Goal: Task Accomplishment & Management: Use online tool/utility

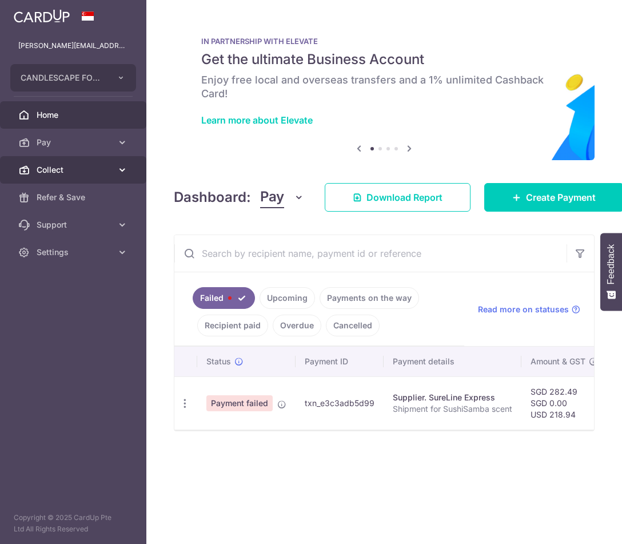
click at [79, 165] on span "Collect" at bounding box center [74, 169] width 75 height 11
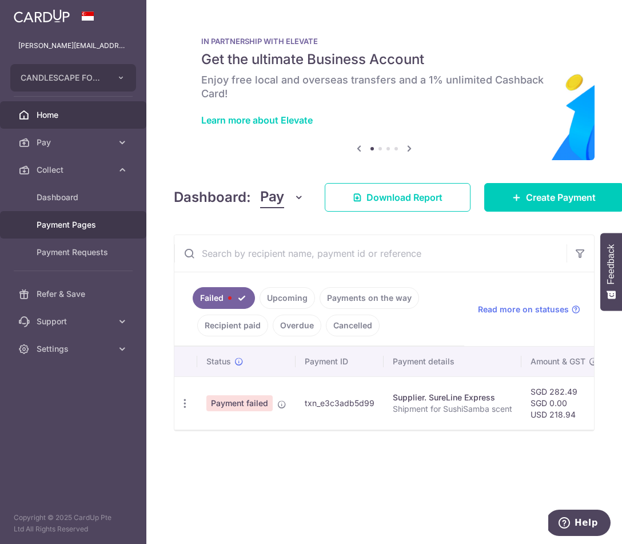
click at [55, 222] on span "Payment Pages" at bounding box center [74, 224] width 75 height 11
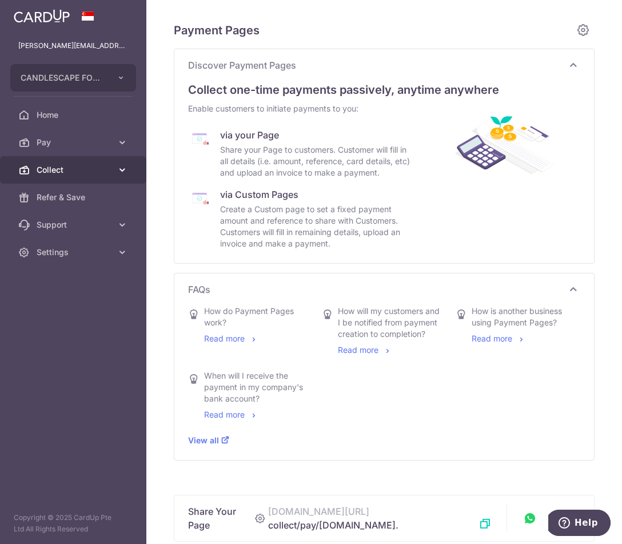
click at [87, 170] on span "Collect" at bounding box center [74, 169] width 75 height 11
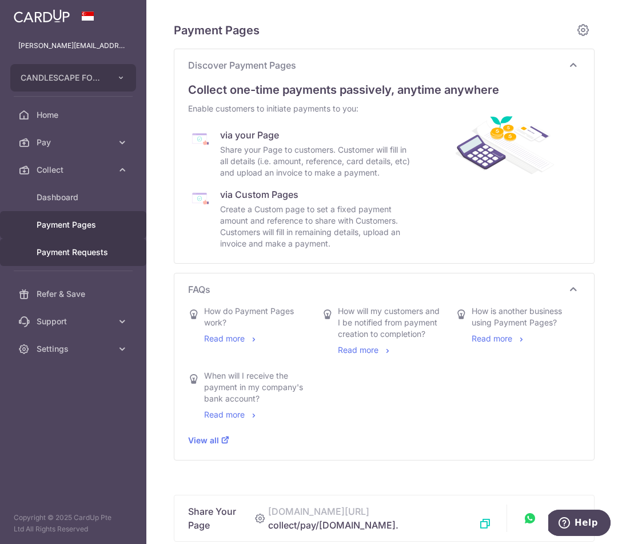
click at [98, 257] on span "Payment Requests" at bounding box center [74, 251] width 75 height 11
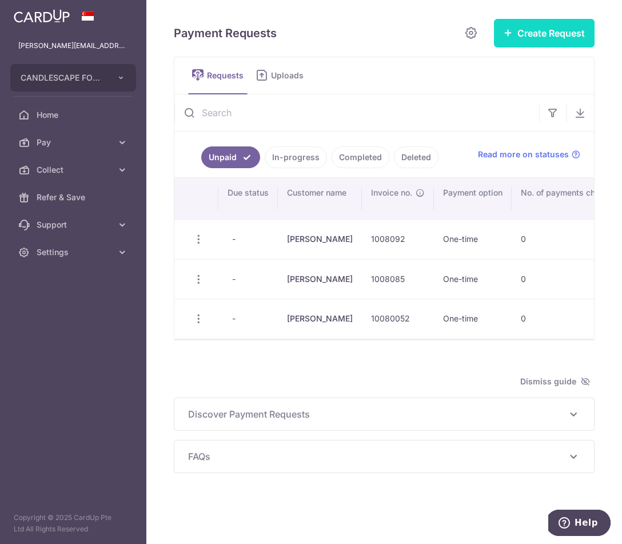
click at [547, 28] on button "Create Request" at bounding box center [544, 33] width 101 height 29
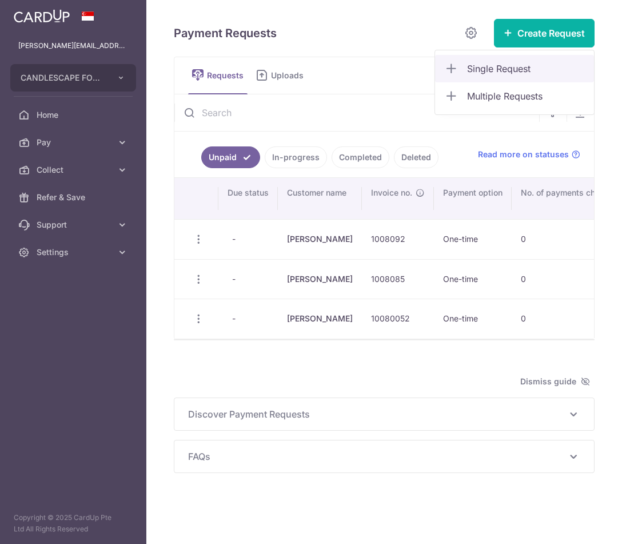
click at [523, 68] on span "Single Request" at bounding box center [526, 69] width 118 height 14
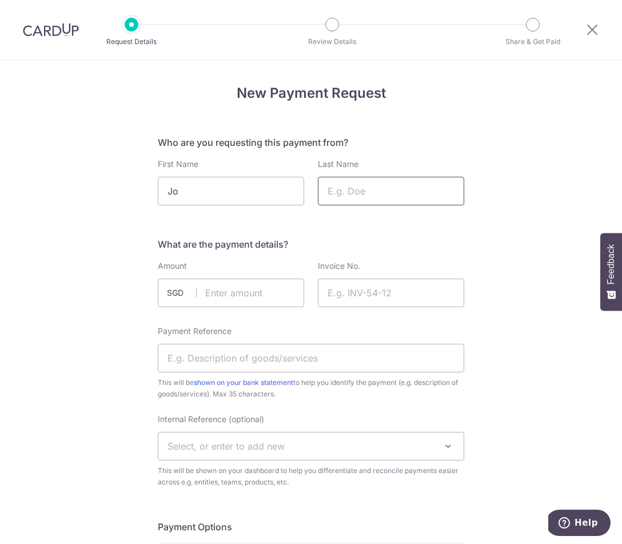
type input "Jo"
click at [380, 196] on input "Last Name" at bounding box center [391, 191] width 146 height 29
type input "Candle"
click at [248, 293] on input "text" at bounding box center [231, 292] width 146 height 29
type input "28.00"
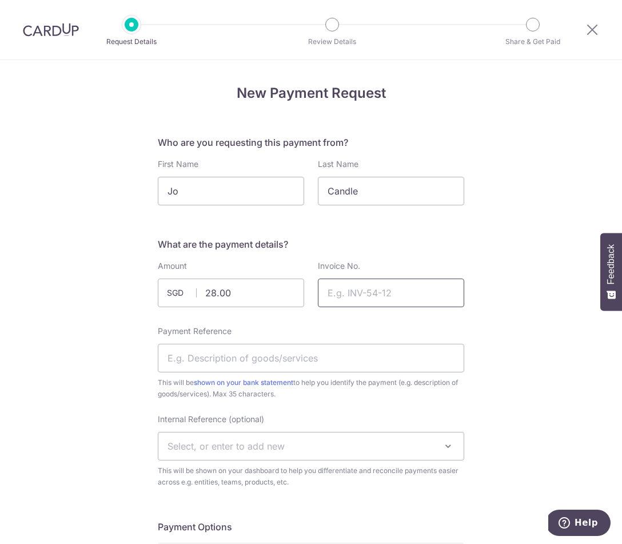
click at [419, 295] on input "Invoice No." at bounding box center [391, 292] width 146 height 29
type input "100118"
click at [345, 359] on input "Payment Reference" at bounding box center [311, 358] width 306 height 29
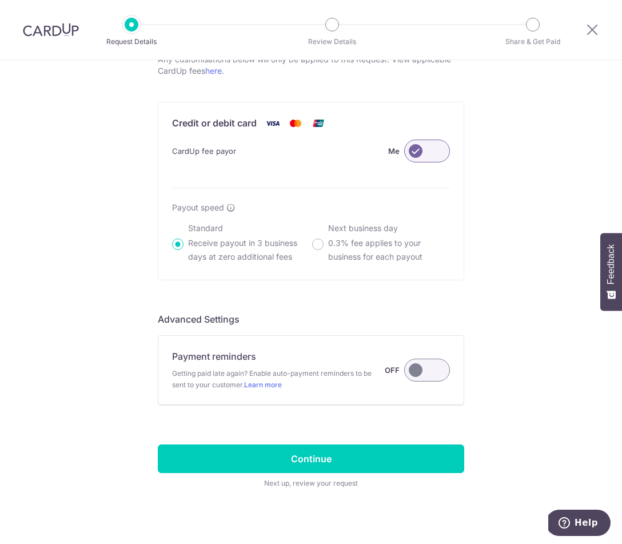
scroll to position [660, 0]
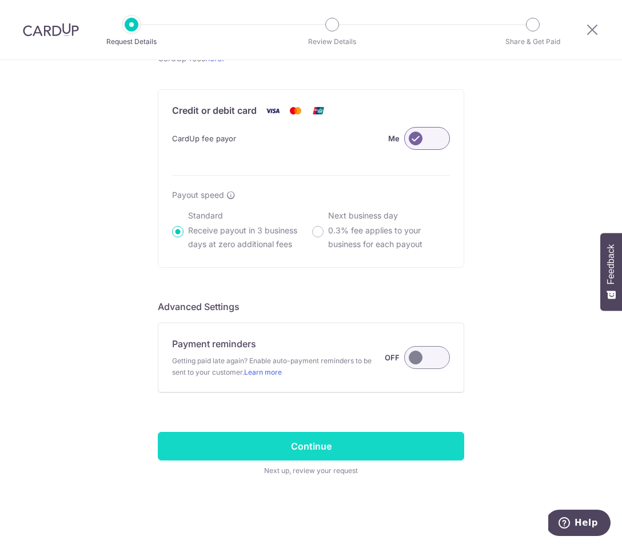
type input "Candle Merlion"
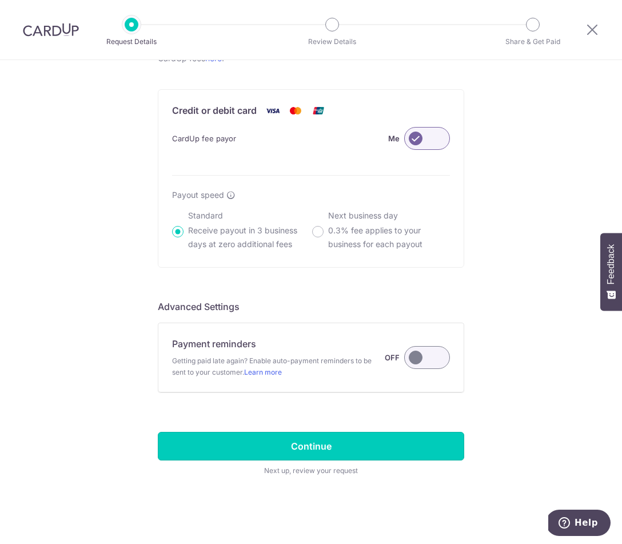
drag, startPoint x: 326, startPoint y: 445, endPoint x: 329, endPoint y: 438, distance: 7.2
click at [326, 444] on input "Continue" at bounding box center [311, 446] width 306 height 29
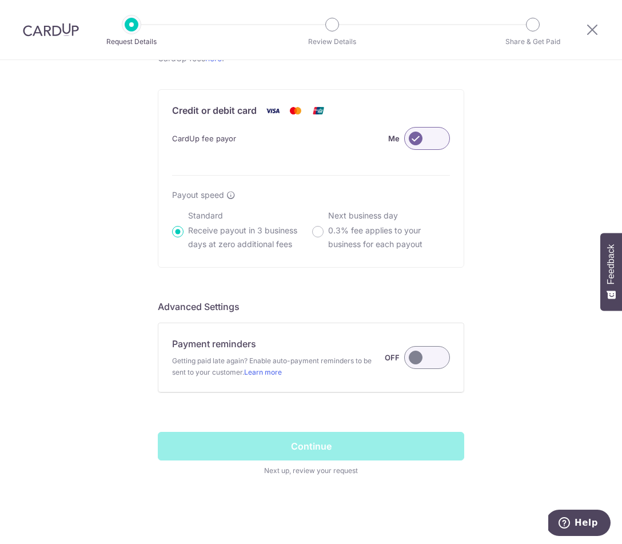
scroll to position [659, 0]
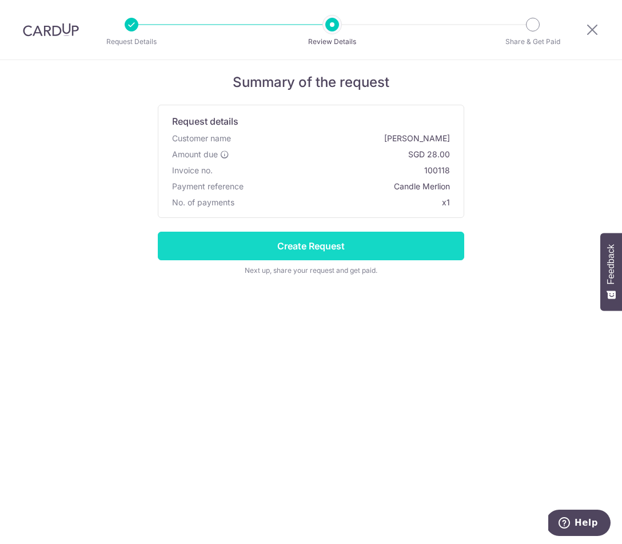
click at [347, 251] on input "Create Request" at bounding box center [311, 246] width 306 height 29
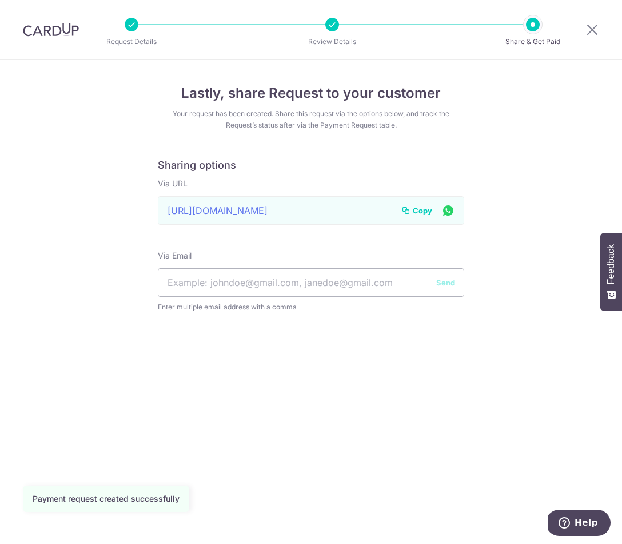
click at [423, 212] on span "Copy" at bounding box center [422, 210] width 19 height 11
